Goal: Obtain resource: Download file/media

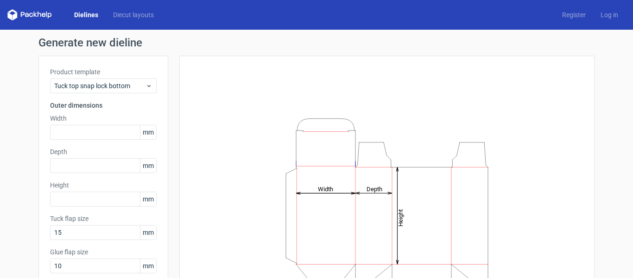
click at [131, 10] on div "Dielines Diecut layouts" at bounding box center [84, 14] width 154 height 11
click at [128, 12] on link "Diecut layouts" at bounding box center [134, 14] width 56 height 9
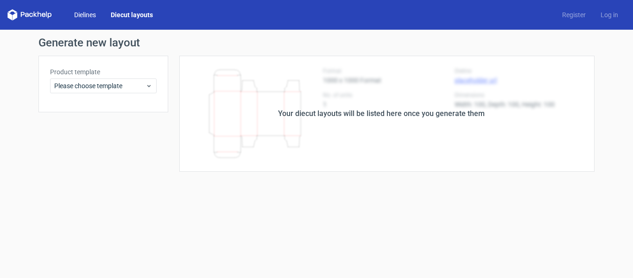
click at [80, 13] on link "Dielines" at bounding box center [85, 14] width 37 height 9
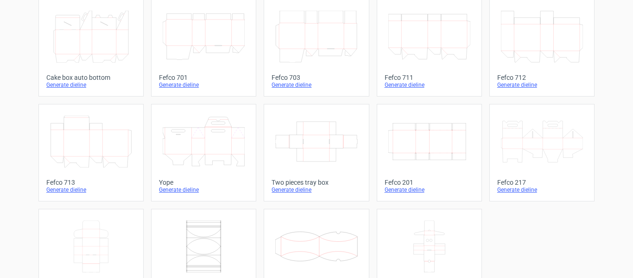
scroll to position [302, 0]
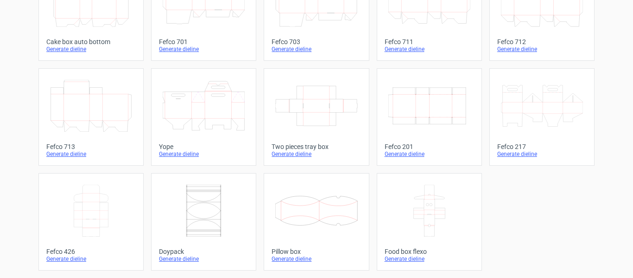
click at [519, 119] on icon at bounding box center [542, 106] width 82 height 52
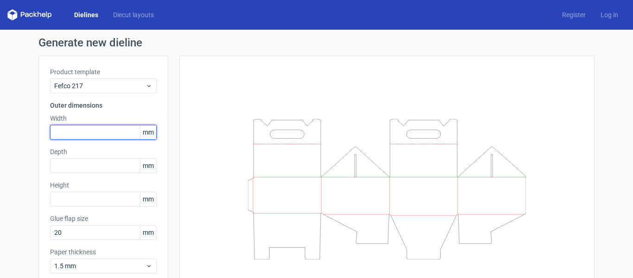
click at [79, 137] on input "text" at bounding box center [103, 132] width 107 height 15
type input "92"
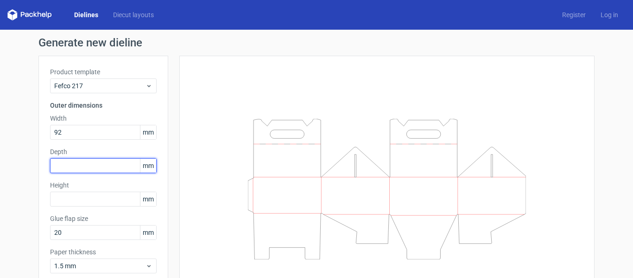
click at [74, 161] on input "text" at bounding box center [103, 165] width 107 height 15
type input "92"
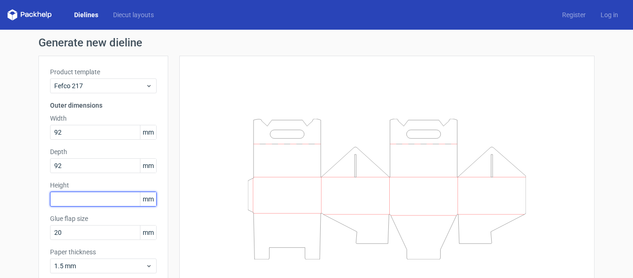
click at [66, 204] on input "text" at bounding box center [103, 198] width 107 height 15
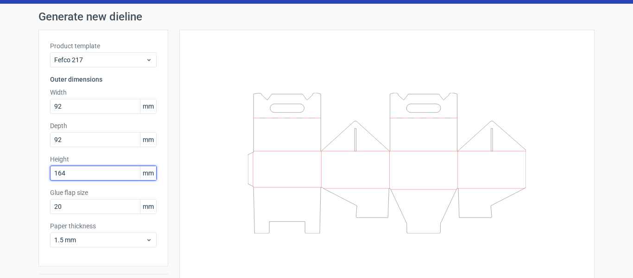
scroll to position [52, 0]
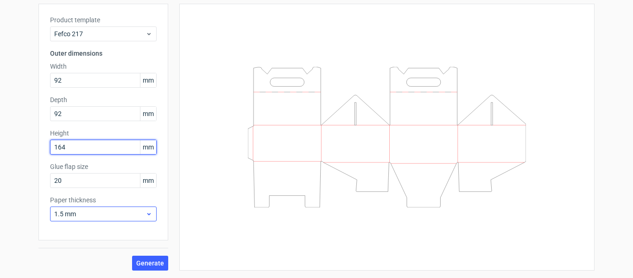
type input "164"
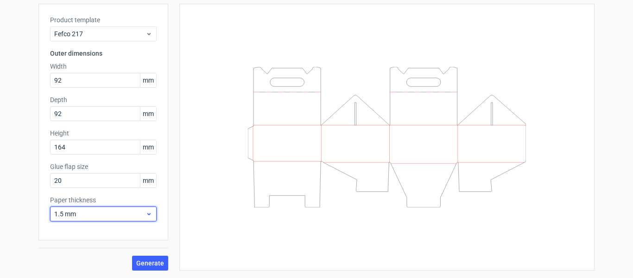
click at [81, 215] on span "1.5 mm" at bounding box center [99, 213] width 91 height 9
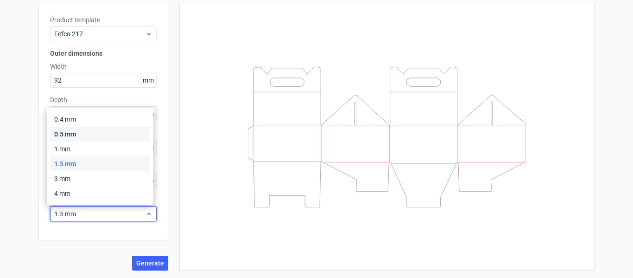
click at [69, 135] on div "0.5 mm" at bounding box center [100, 134] width 99 height 15
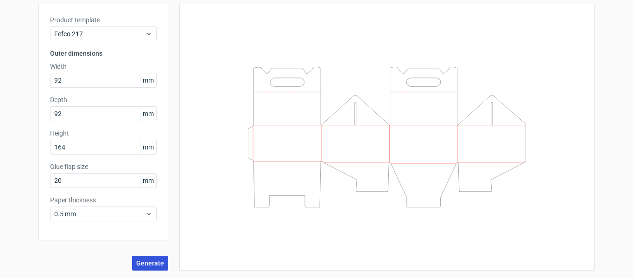
click at [146, 261] on span "Generate" at bounding box center [150, 262] width 28 height 6
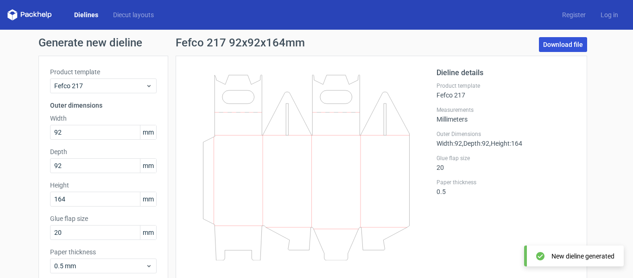
click at [552, 45] on link "Download file" at bounding box center [563, 44] width 48 height 15
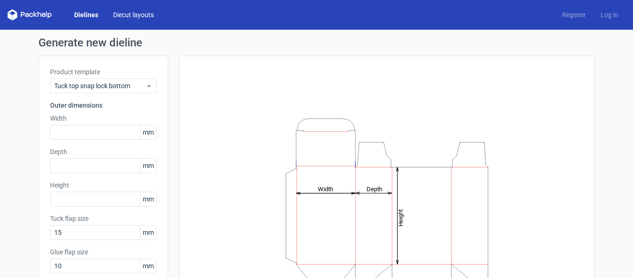
click at [119, 13] on link "Diecut layouts" at bounding box center [134, 14] width 56 height 9
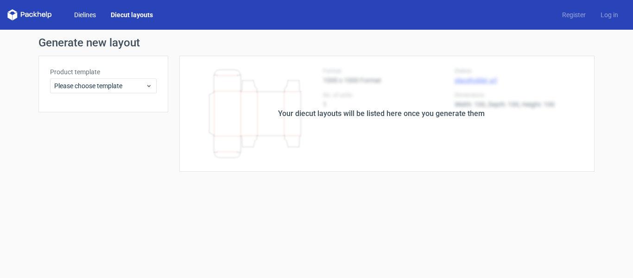
click at [94, 18] on link "Dielines" at bounding box center [85, 14] width 37 height 9
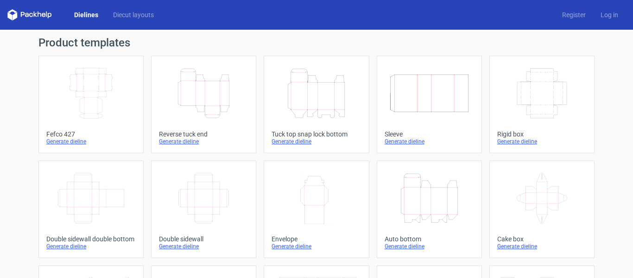
click at [546, 210] on icon at bounding box center [542, 198] width 82 height 52
